Goal: Information Seeking & Learning: Learn about a topic

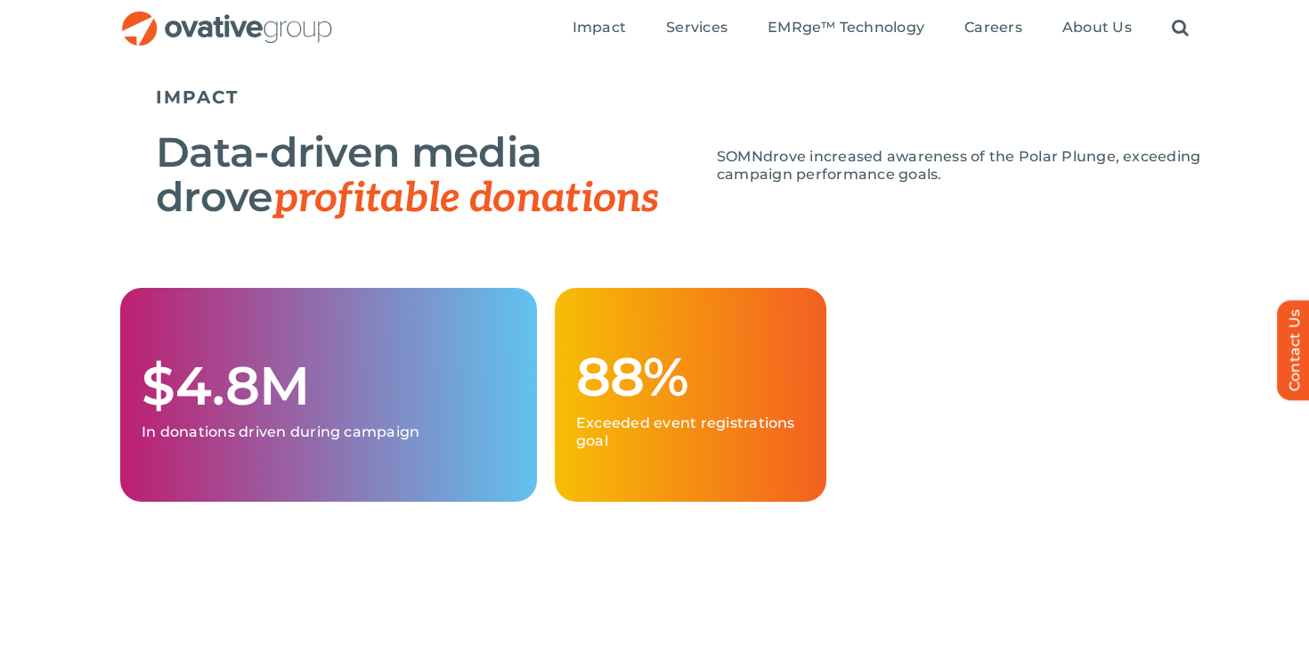
scroll to position [1586, 0]
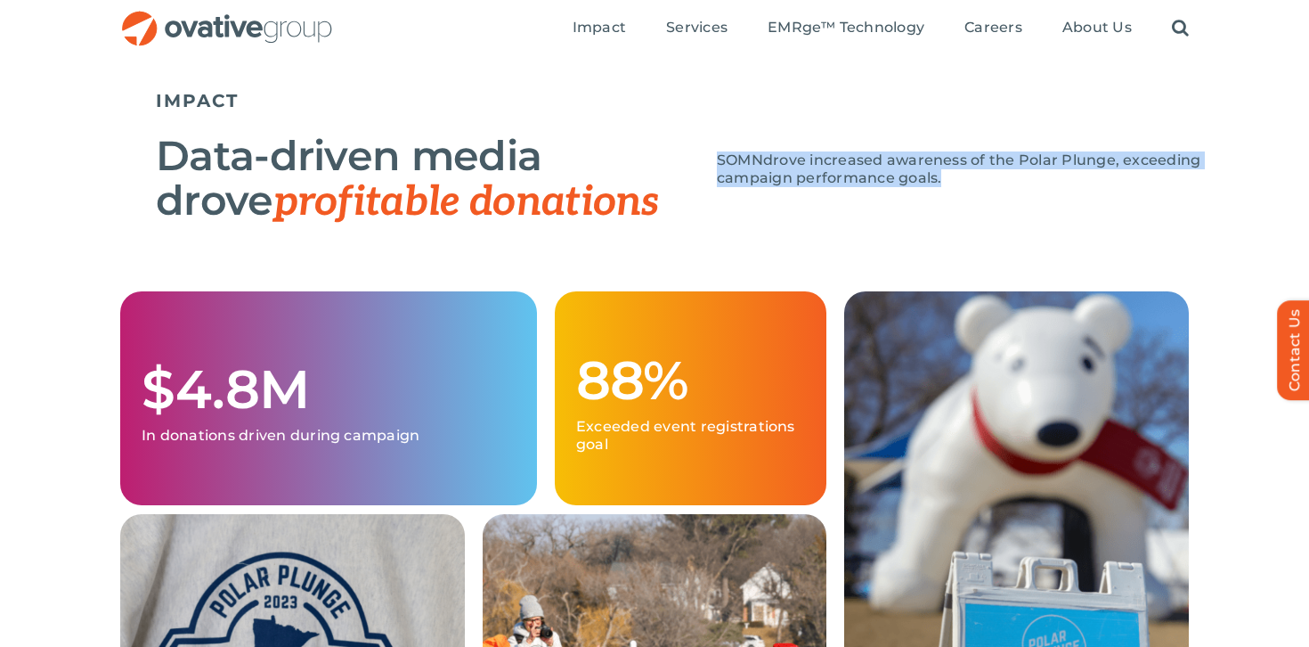
drag, startPoint x: 876, startPoint y: 193, endPoint x: 841, endPoint y: 150, distance: 55.8
click at [841, 145] on div "SOMN drove increased awareness of the Polar Plunge, exceeding campaign performa…" at bounding box center [957, 165] width 534 height 80
click at [841, 150] on div "SOMN drove increased awareness of the Polar Plunge, exceeding campaign performa…" at bounding box center [957, 165] width 534 height 80
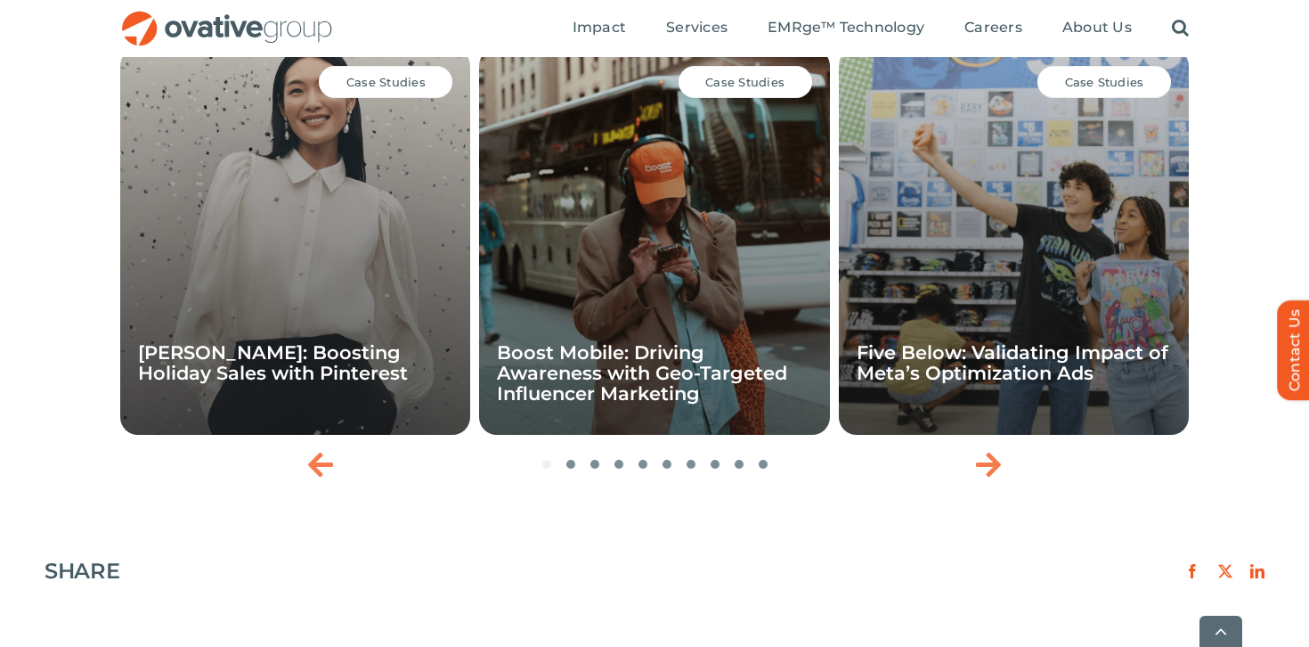
scroll to position [2590, 0]
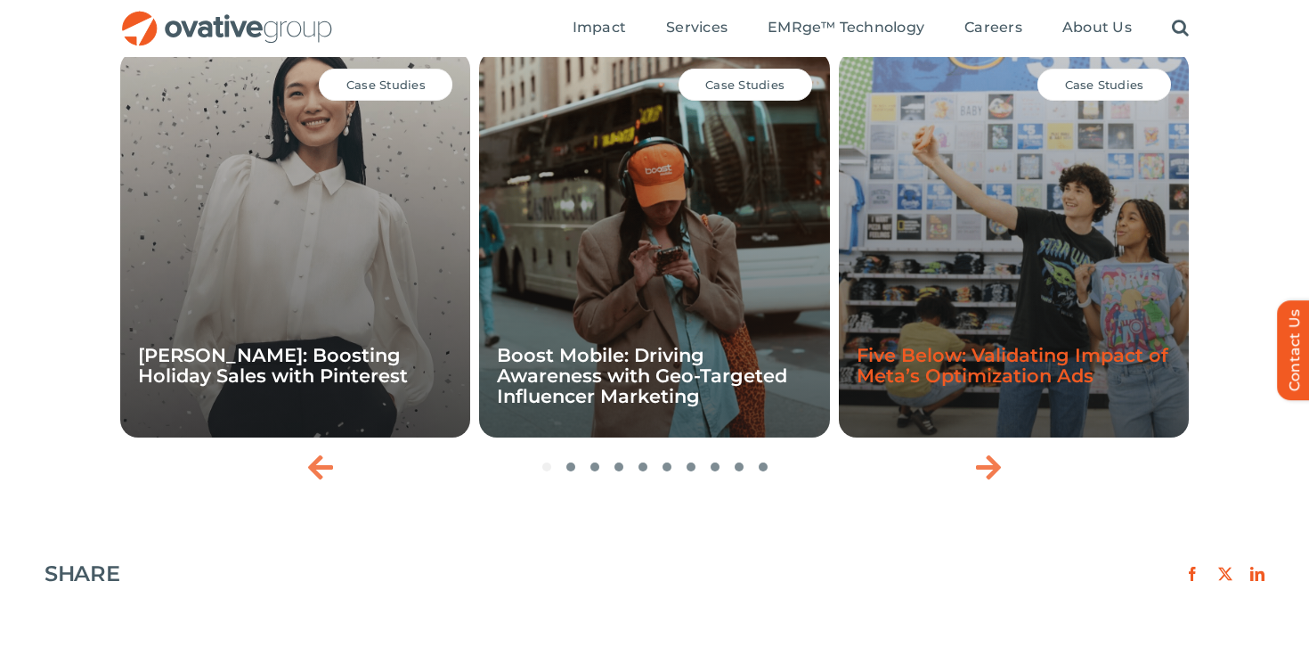
click at [999, 387] on link "Five Below: Validating Impact of Meta’s Optimization Ads" at bounding box center [1013, 365] width 312 height 43
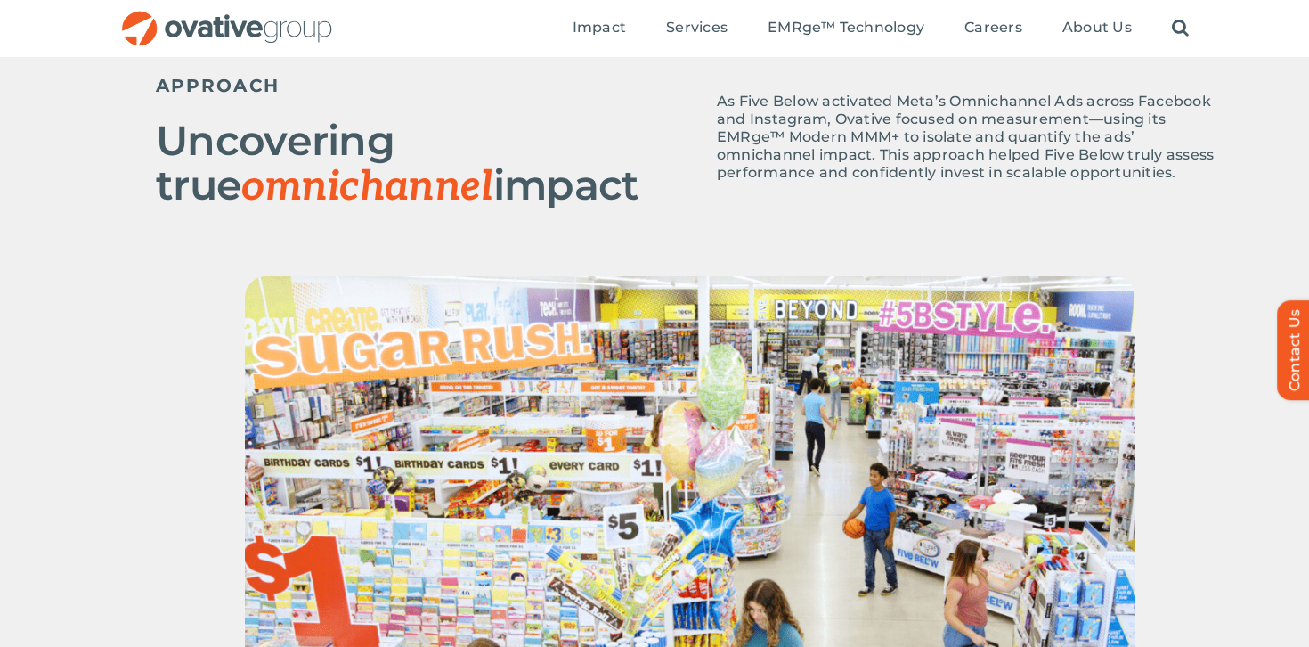
scroll to position [819, 0]
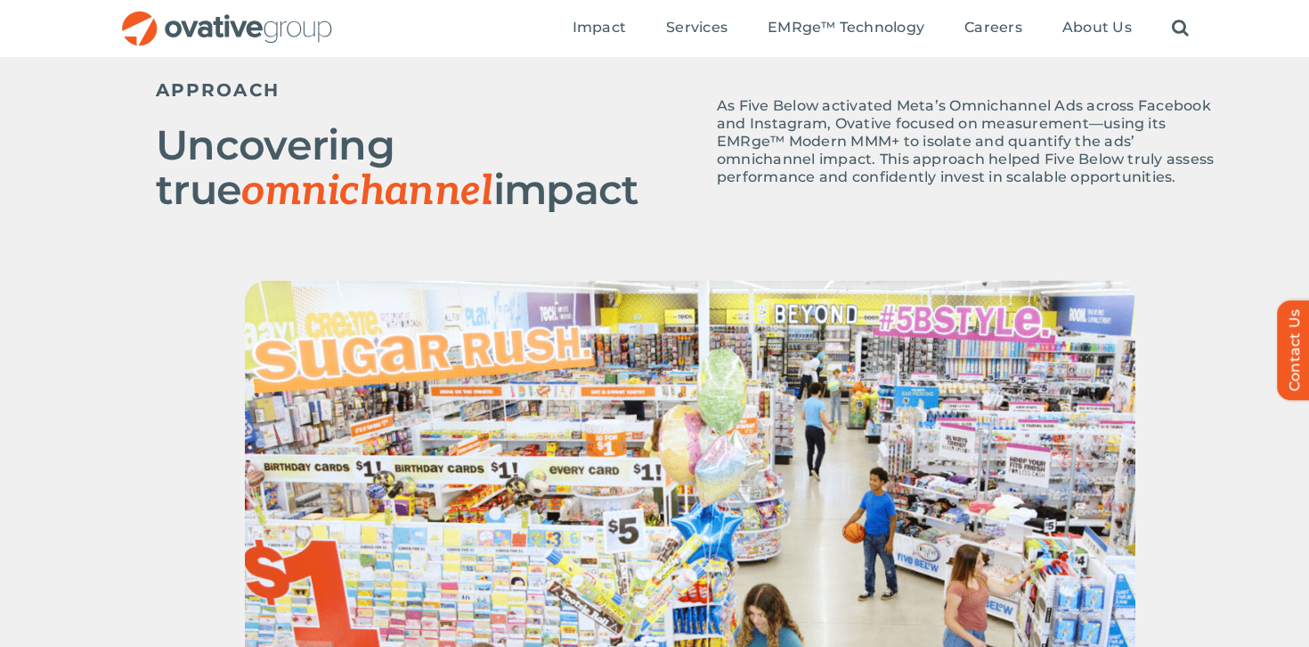
drag, startPoint x: 549, startPoint y: 231, endPoint x: 505, endPoint y: 145, distance: 96.0
click at [505, 145] on div "APPROACH Uncovering true omnichannel impact As Five Below activated Meta’s Omni…" at bounding box center [690, 162] width 1069 height 237
click at [505, 145] on h2 "Uncovering true omnichannel impact" at bounding box center [423, 168] width 534 height 91
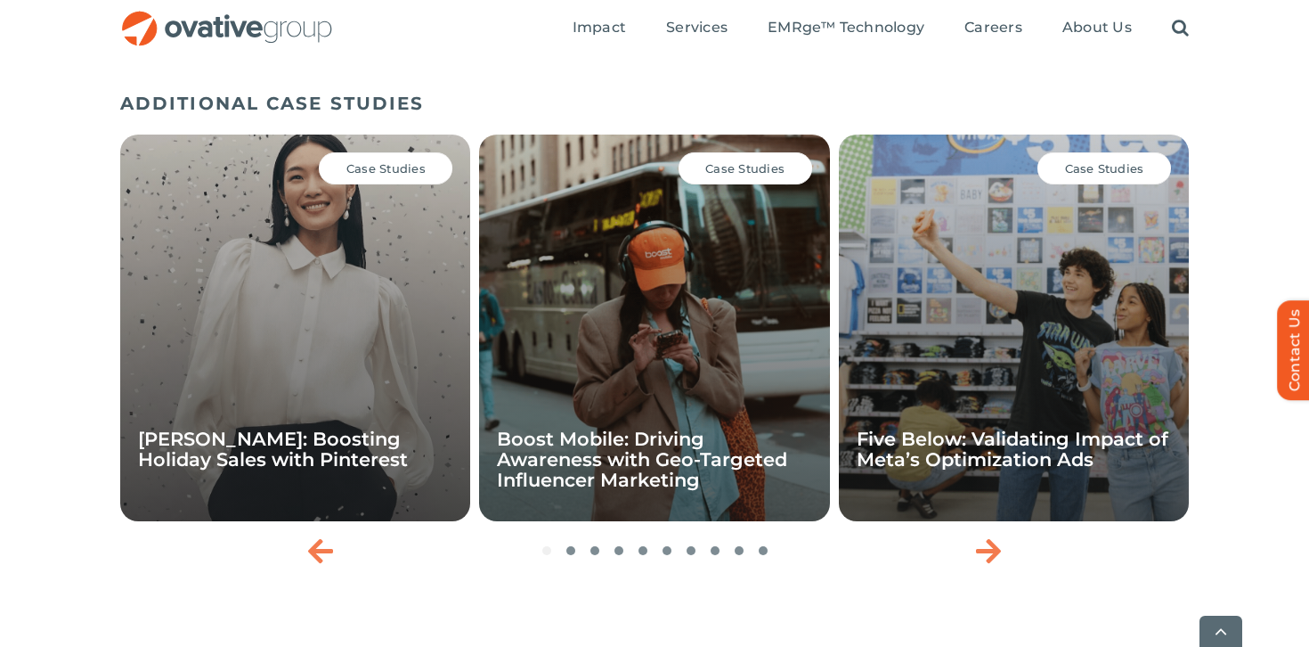
scroll to position [2350, 0]
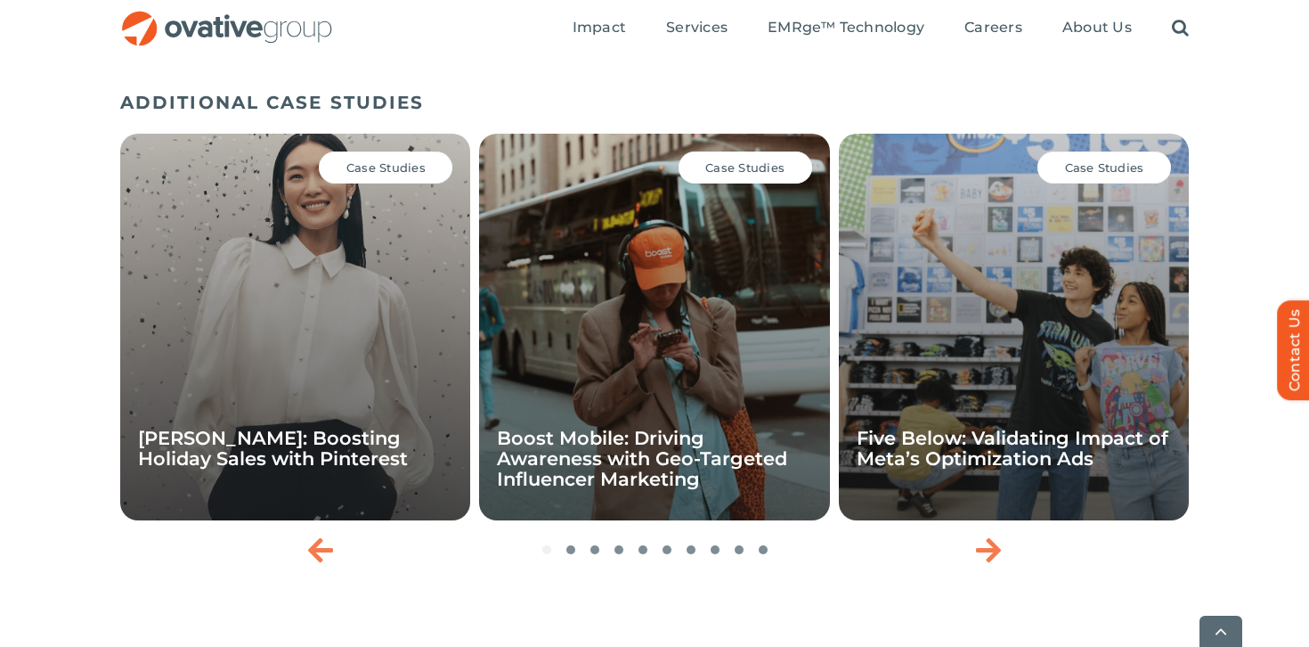
click at [1000, 563] on icon "Next slide" at bounding box center [988, 549] width 25 height 29
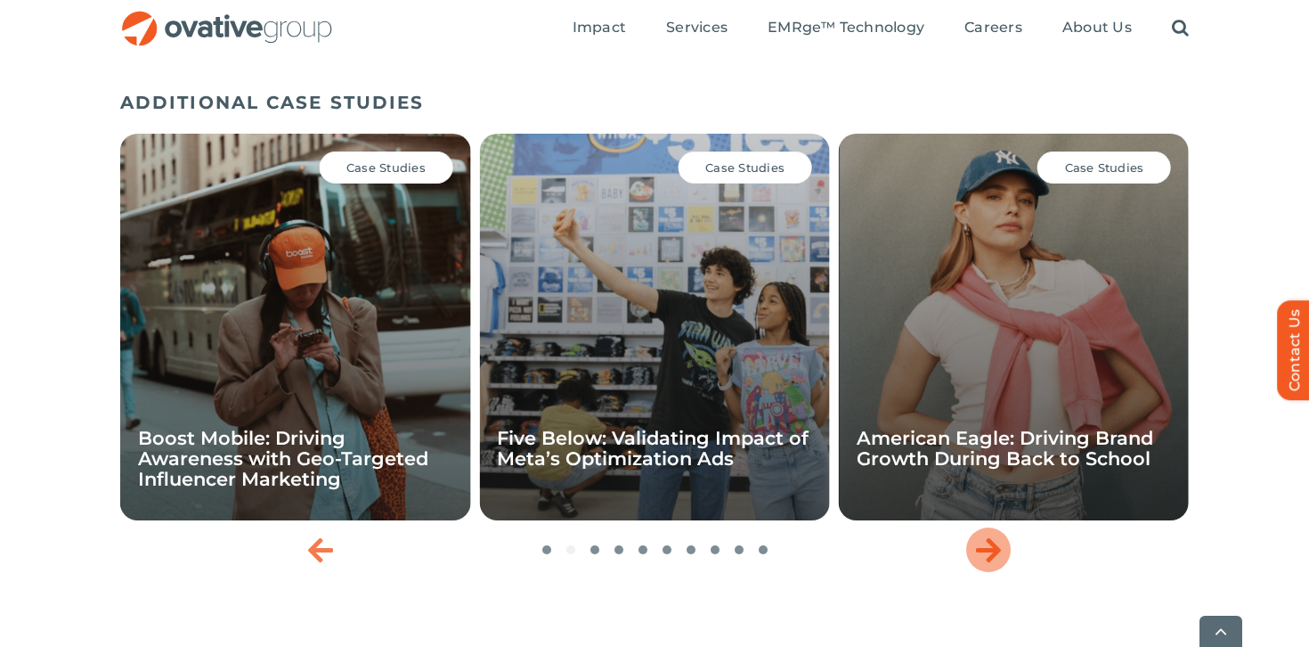
click at [1001, 563] on icon "Next slide" at bounding box center [988, 549] width 25 height 29
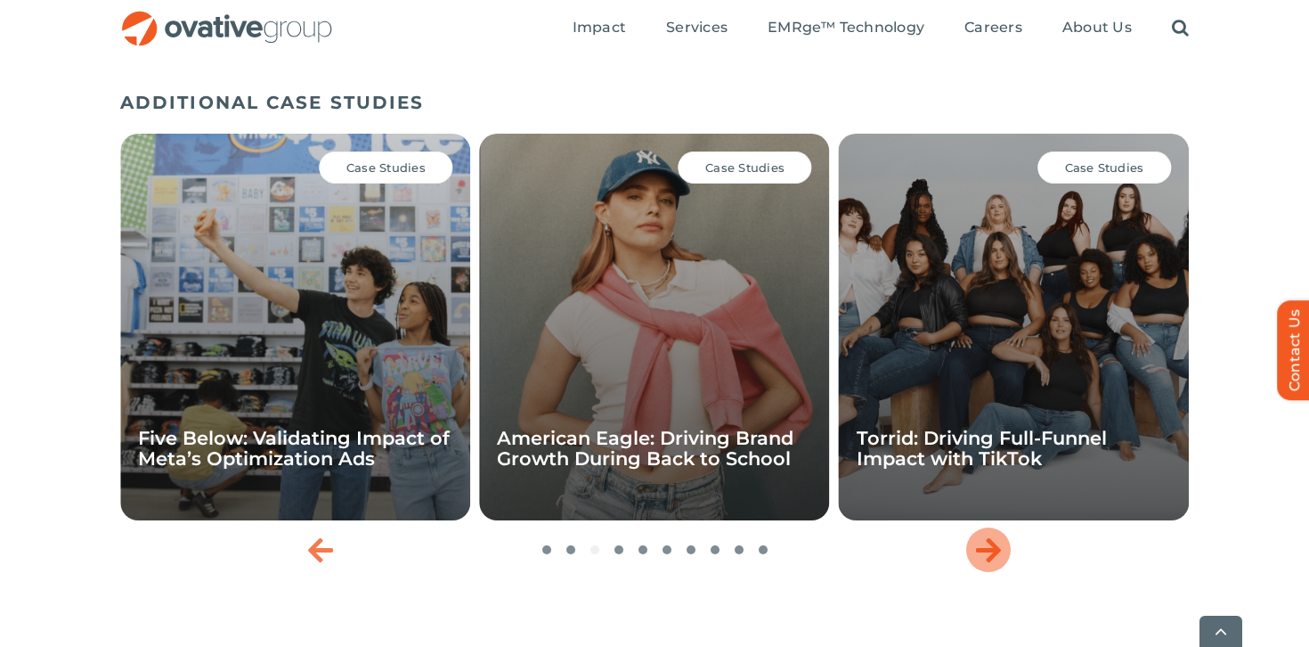
click at [1001, 563] on icon "Next slide" at bounding box center [988, 549] width 25 height 29
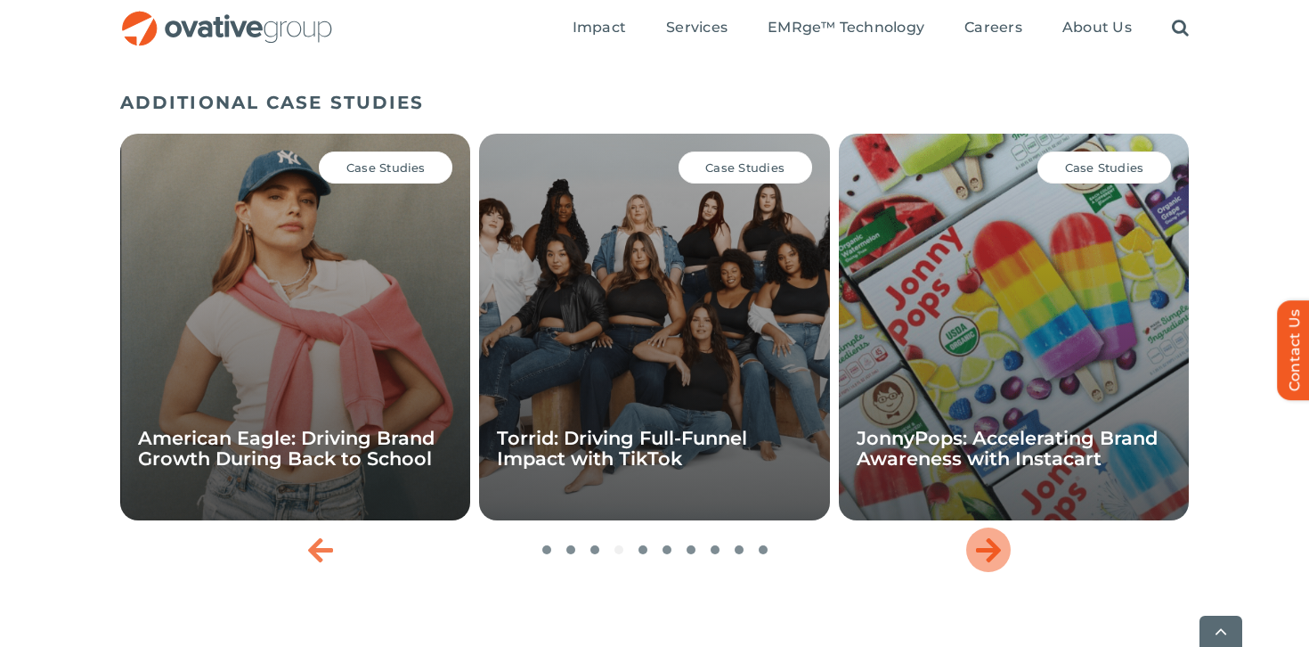
click at [1001, 563] on icon "Next slide" at bounding box center [988, 549] width 25 height 29
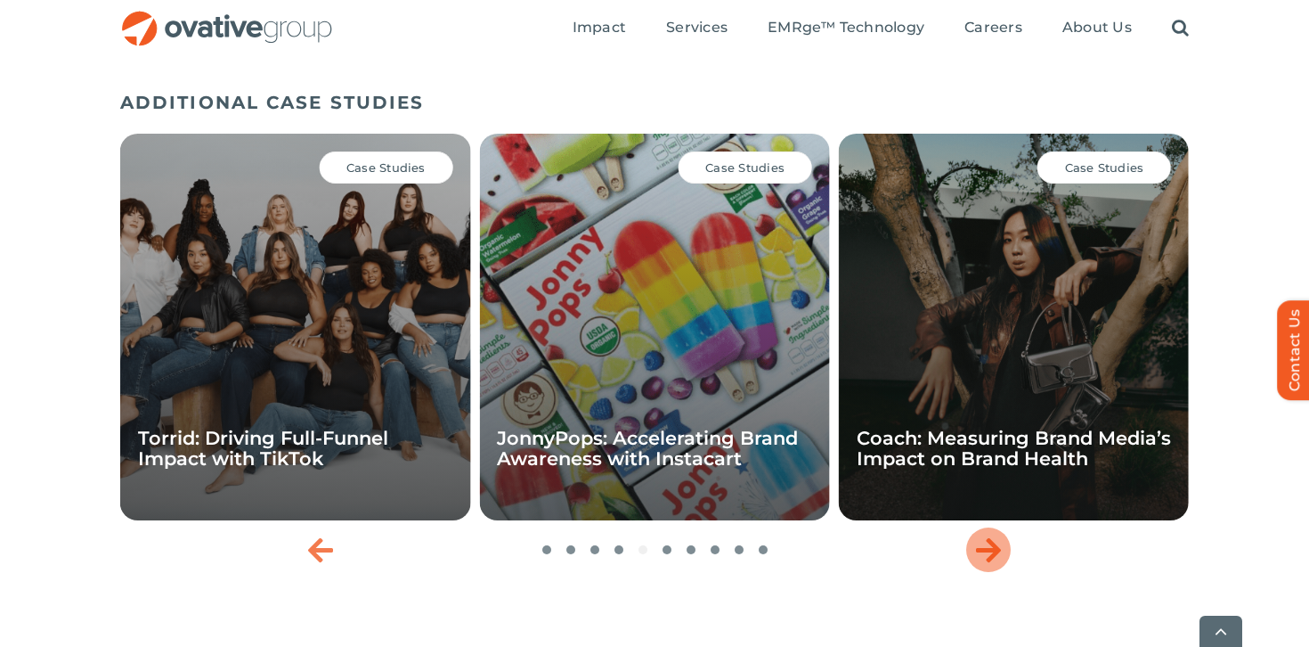
click at [999, 534] on div "Next slide" at bounding box center [988, 549] width 45 height 45
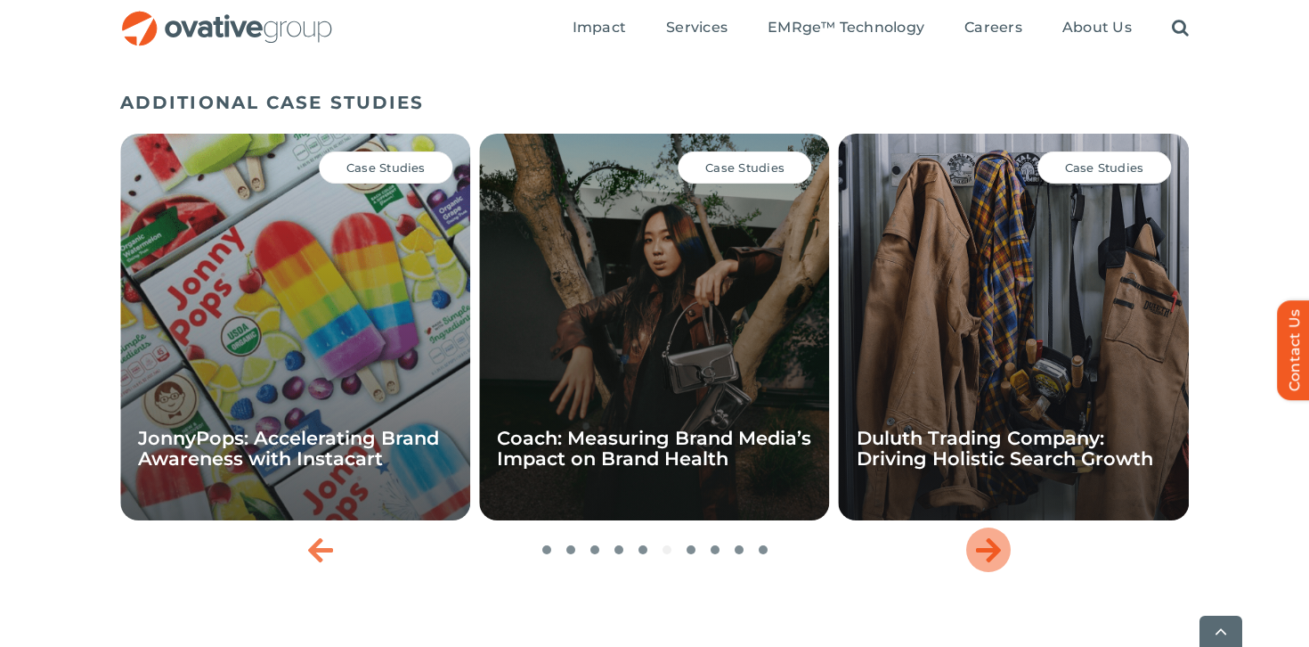
click at [1003, 544] on div "Next slide" at bounding box center [988, 549] width 45 height 45
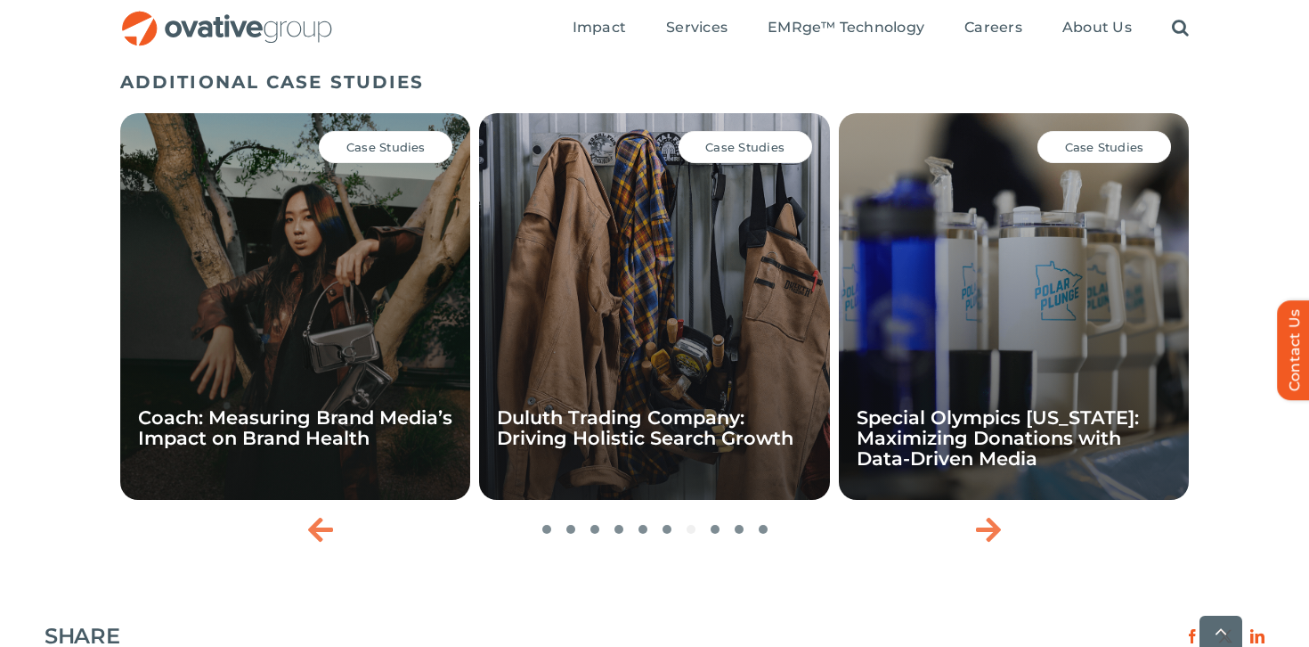
scroll to position [2371, 0]
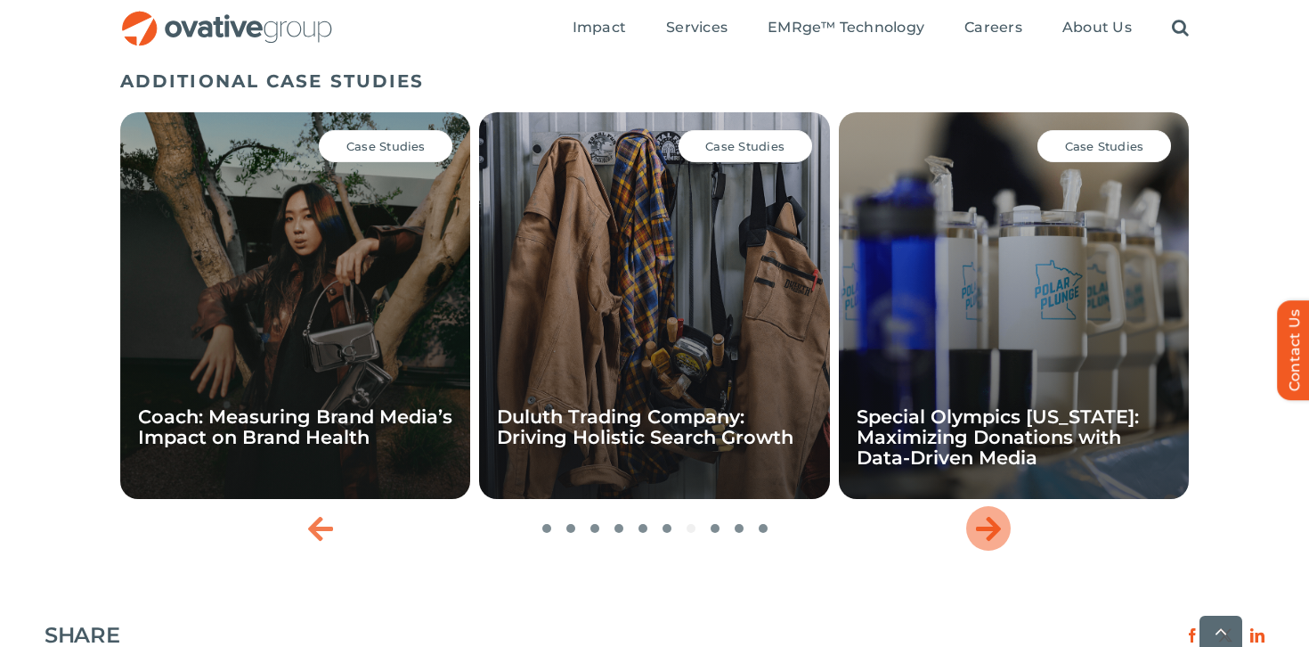
click at [984, 531] on icon "Next slide" at bounding box center [988, 528] width 25 height 29
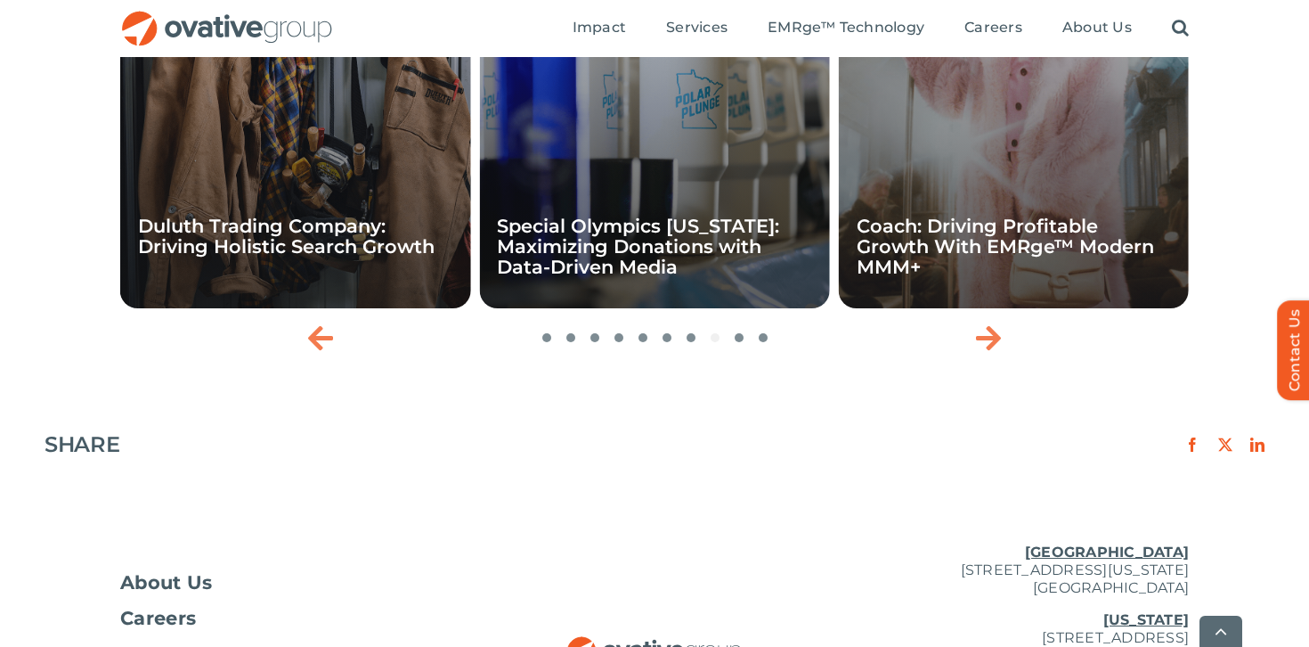
scroll to position [2592, 0]
